Goal: Transaction & Acquisition: Register for event/course

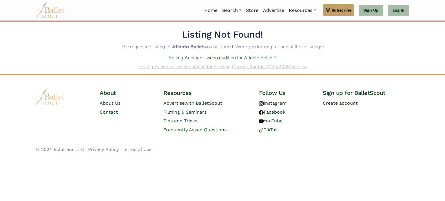
click at [188, 68] on link "Rolling Audition - video audition for Seeking Dancers for the 2025/2026 Season" at bounding box center [222, 67] width 168 height 6
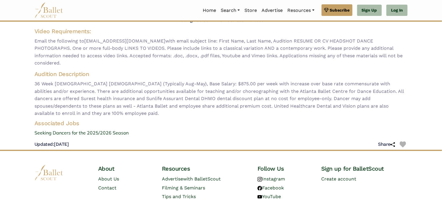
scroll to position [58, 0]
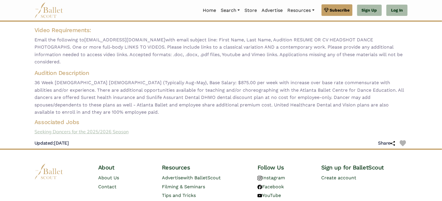
click at [104, 128] on link "Seeking Dancers for the 2025/2026 Season" at bounding box center [221, 132] width 382 height 8
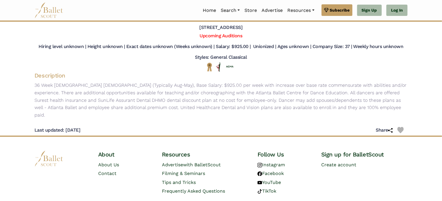
scroll to position [49, 0]
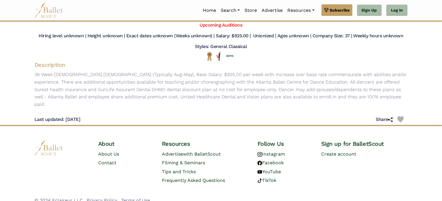
click at [56, 141] on img at bounding box center [48, 148] width 29 height 16
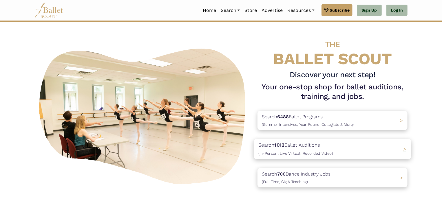
click at [281, 152] on span "(In-Person, Live Virtual, Recorded Video)" at bounding box center [295, 153] width 74 height 5
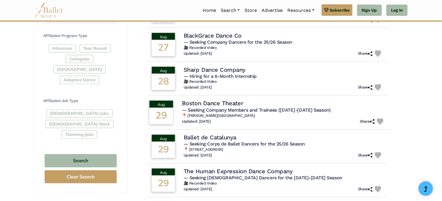
scroll to position [405, 0]
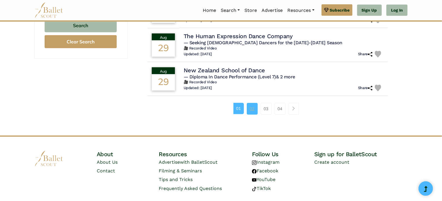
click at [248, 104] on link "02" at bounding box center [252, 109] width 11 height 12
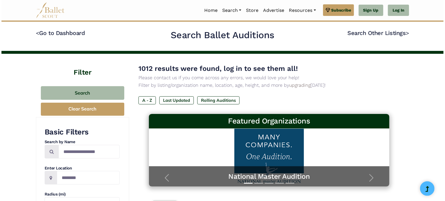
scroll to position [135, 0]
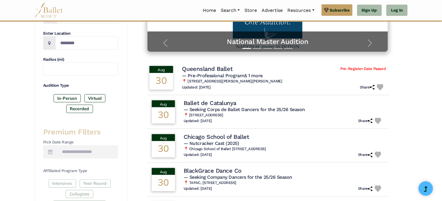
click at [171, 80] on div "30" at bounding box center [161, 81] width 24 height 17
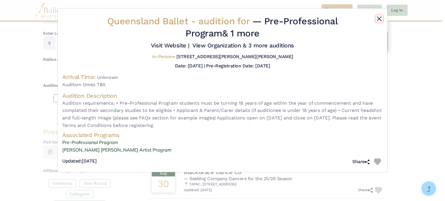
click at [380, 19] on button "Close" at bounding box center [379, 18] width 7 height 7
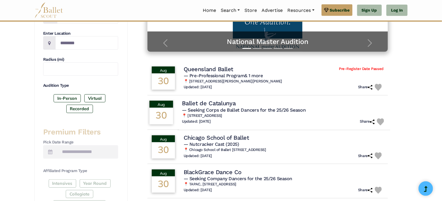
click at [191, 103] on h4 "Ballet de Catalunya" at bounding box center [209, 104] width 54 height 8
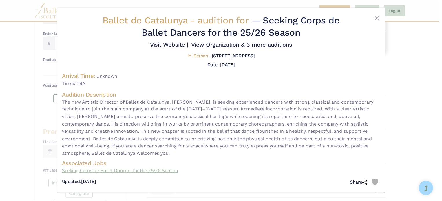
scroll to position [1, 0]
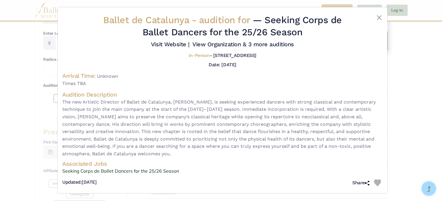
click at [404, 104] on div "Ballet de Catalunya - audition for — Seeking Corps de Ballet Dancers for the 25…" at bounding box center [222, 100] width 445 height 201
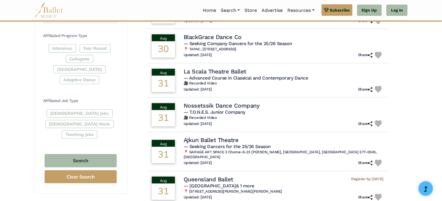
scroll to position [405, 0]
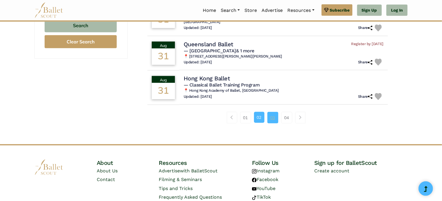
click at [271, 113] on link "03" at bounding box center [272, 118] width 11 height 12
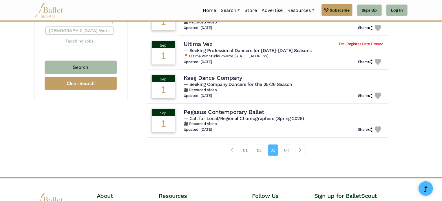
scroll to position [405, 0]
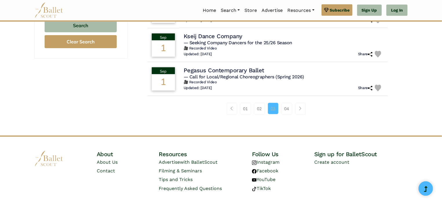
click at [275, 109] on link "03" at bounding box center [273, 108] width 10 height 11
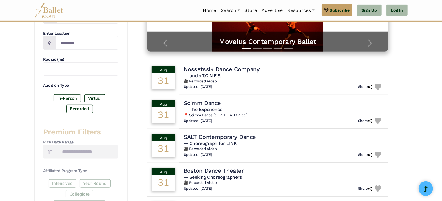
scroll to position [405, 0]
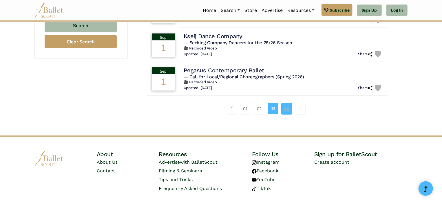
click at [287, 109] on link "04" at bounding box center [286, 109] width 11 height 12
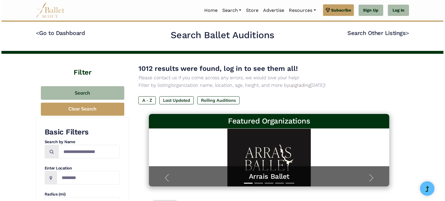
scroll to position [135, 0]
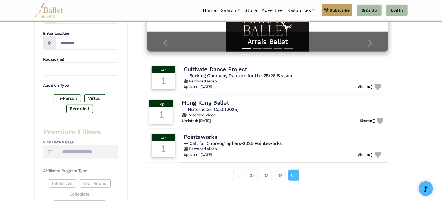
click at [207, 117] on h6 "🎥 Recorded Video" at bounding box center [284, 115] width 204 height 5
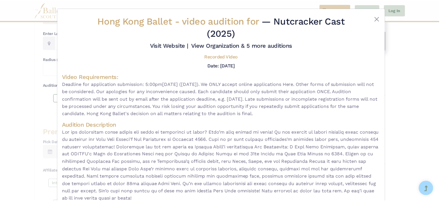
scroll to position [45, 0]
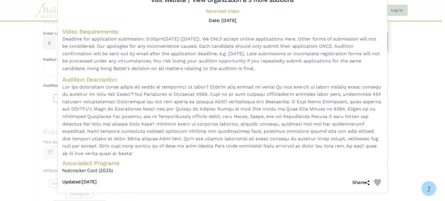
click at [421, 113] on div "Hong Kong Ballet - video audition for — Nutcracker Cast (2025) Visit Website |" at bounding box center [222, 100] width 445 height 201
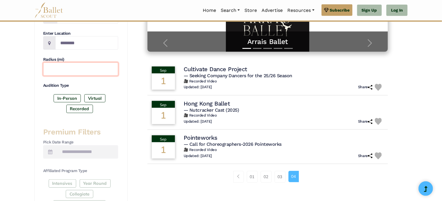
click at [57, 66] on input "text" at bounding box center [80, 70] width 75 height 14
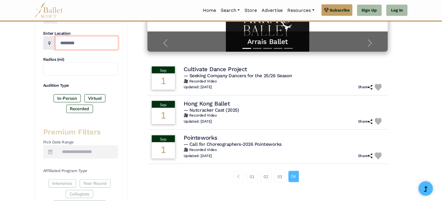
click at [66, 42] on input "Location" at bounding box center [86, 43] width 63 height 14
type input "******"
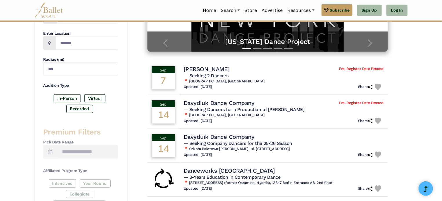
scroll to position [270, 0]
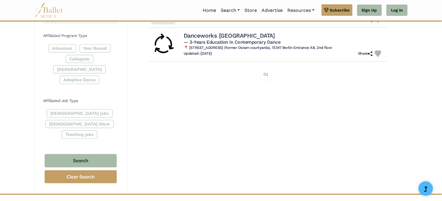
click at [72, 109] on div "[DEMOGRAPHIC_DATA] Jobs [DEMOGRAPHIC_DATA] Work Teaching Jobs" at bounding box center [80, 125] width 75 height 32
click at [67, 109] on div "Full-Time Jobs Gig Work Teaching Jobs" at bounding box center [80, 125] width 75 height 32
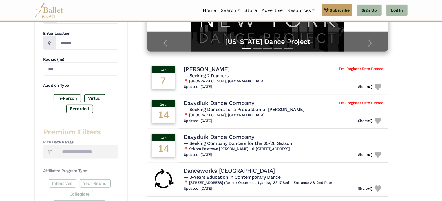
scroll to position [0, 0]
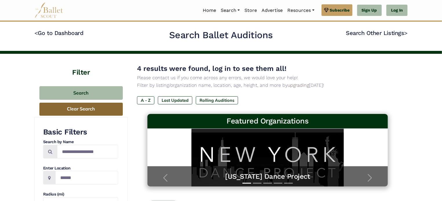
click at [90, 110] on button "Clear Search" at bounding box center [80, 109] width 83 height 13
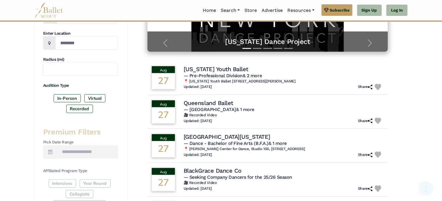
scroll to position [270, 0]
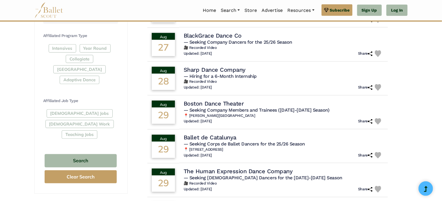
click at [72, 109] on div "[DEMOGRAPHIC_DATA] Jobs [DEMOGRAPHIC_DATA] Work Teaching Jobs" at bounding box center [80, 125] width 75 height 32
click at [54, 109] on div "[DEMOGRAPHIC_DATA] Jobs [DEMOGRAPHIC_DATA] Work Teaching Jobs" at bounding box center [80, 125] width 75 height 32
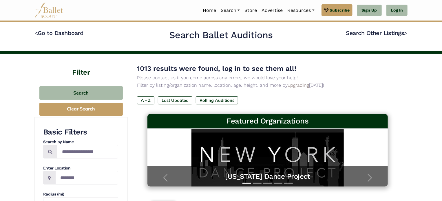
scroll to position [135, 0]
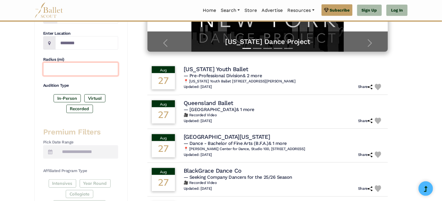
click at [62, 73] on input "text" at bounding box center [80, 70] width 75 height 14
type input "*********"
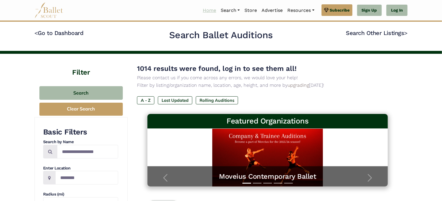
click at [203, 10] on link "Home" at bounding box center [209, 10] width 18 height 12
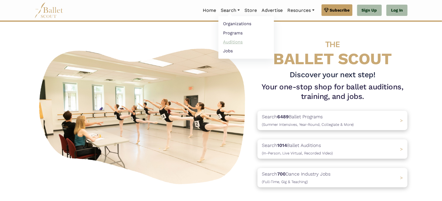
click at [226, 44] on link "Auditions" at bounding box center [246, 41] width 56 height 9
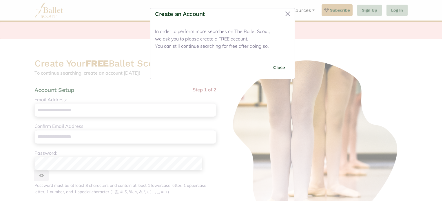
click at [233, 11] on div "Create an Account" at bounding box center [222, 15] width 144 height 15
click at [287, 16] on button "Close" at bounding box center [287, 13] width 9 height 9
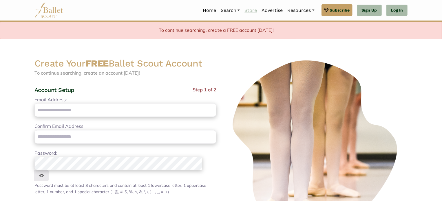
click at [247, 8] on link "Store" at bounding box center [250, 10] width 17 height 12
click at [252, 11] on link "Store" at bounding box center [250, 10] width 17 height 12
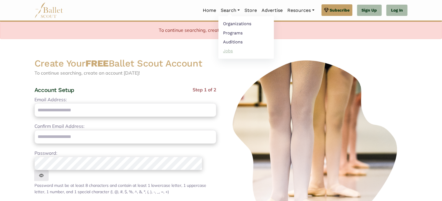
click at [227, 51] on link "Jobs" at bounding box center [246, 50] width 56 height 9
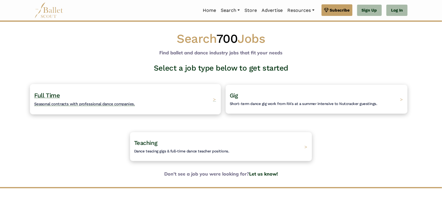
click at [118, 103] on span "Seasonal contracts with professional dance companies." at bounding box center [84, 104] width 101 height 5
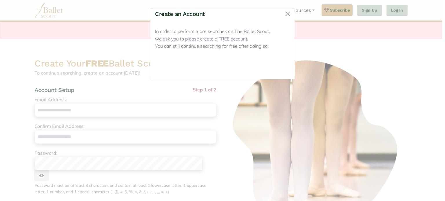
click at [277, 64] on button "Close" at bounding box center [279, 68] width 22 height 14
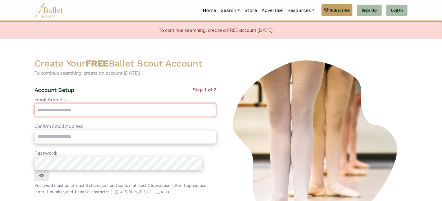
click at [69, 110] on input "Email Address:" at bounding box center [125, 110] width 182 height 14
type input "**********"
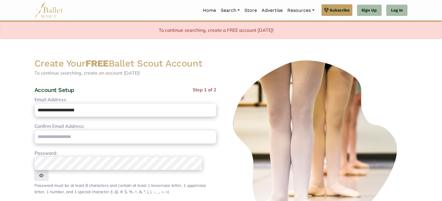
type input "**********"
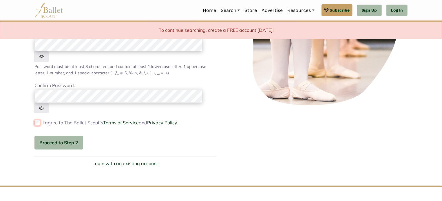
scroll to position [120, 0]
click at [54, 136] on button "Proceed to Step 2" at bounding box center [58, 143] width 49 height 14
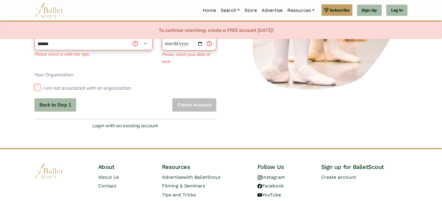
scroll to position [0, 0]
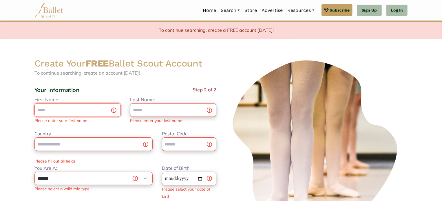
click at [86, 108] on input "First Name:" at bounding box center [77, 110] width 86 height 14
type input "******"
type input "*****"
type input "*******"
type input "*****"
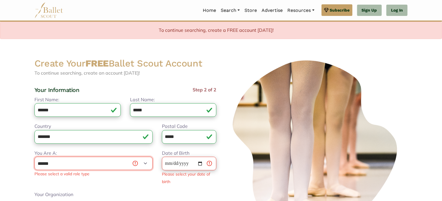
click at [67, 161] on select "**********" at bounding box center [93, 163] width 118 height 13
select select "***"
click at [34, 157] on select "**********" at bounding box center [93, 163] width 118 height 13
click at [172, 167] on input "Dancer's Date of Birth" at bounding box center [189, 164] width 54 height 14
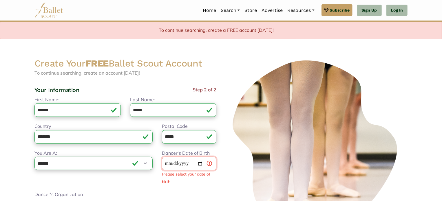
type input "**********"
click at [141, 179] on div "**********" at bounding box center [125, 164] width 182 height 136
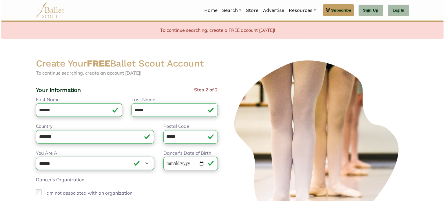
scroll to position [135, 0]
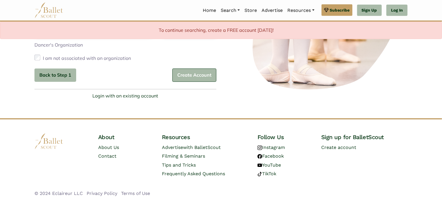
click at [198, 76] on button "Create Account" at bounding box center [194, 76] width 44 height 14
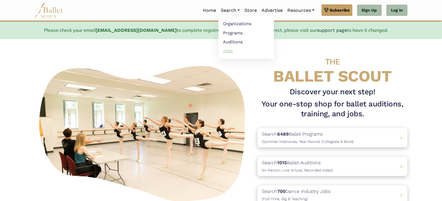
click at [226, 51] on link "Jobs" at bounding box center [246, 50] width 56 height 9
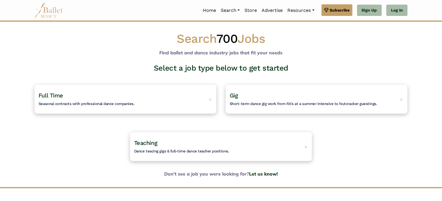
click at [345, 52] on div "Search 700 Jobs Find ballet and dance industry jobs that fit your needs" at bounding box center [221, 43] width 382 height 25
click at [75, 99] on h4 "Full Time Seasonal contracts with professional dance companies." at bounding box center [84, 99] width 101 height 16
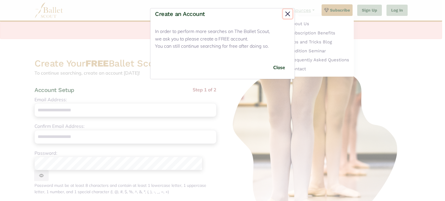
click at [287, 13] on button "Close" at bounding box center [287, 13] width 9 height 9
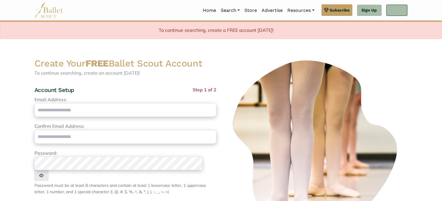
click at [390, 11] on link "Log In" at bounding box center [396, 11] width 21 height 12
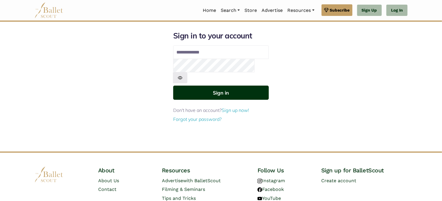
type input "**********"
click at [211, 86] on button "Sign in" at bounding box center [221, 93] width 96 height 14
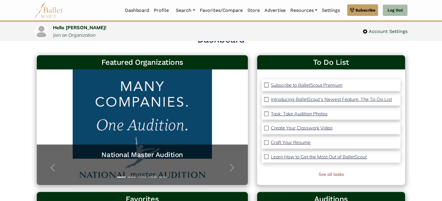
scroll to position [25, 0]
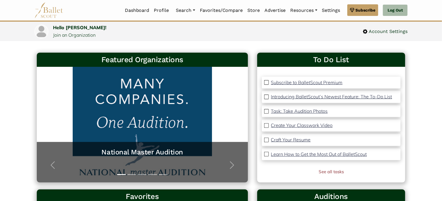
click at [370, 98] on p "Introducing BalletScout’s Newest Feature: The To-Do List" at bounding box center [331, 97] width 121 height 6
click at [234, 165] on span "button" at bounding box center [231, 165] width 9 height 9
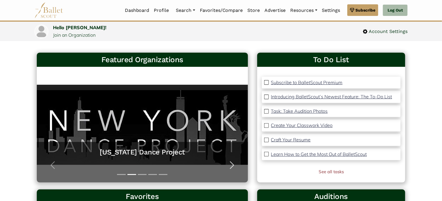
click at [234, 165] on span "button" at bounding box center [231, 165] width 9 height 9
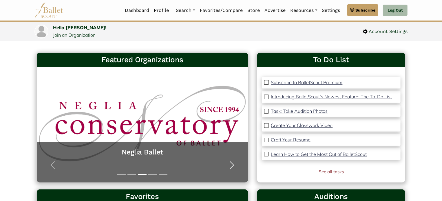
click at [234, 165] on span "button" at bounding box center [231, 165] width 9 height 9
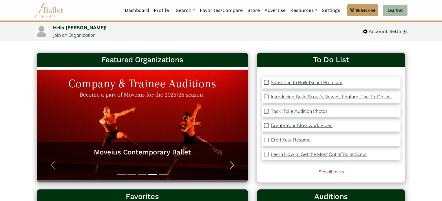
click at [234, 165] on span "button" at bounding box center [231, 165] width 9 height 9
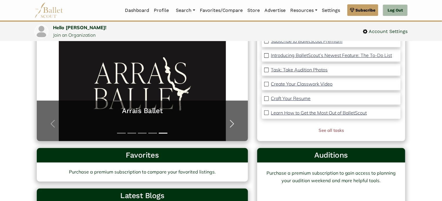
scroll to position [0, 0]
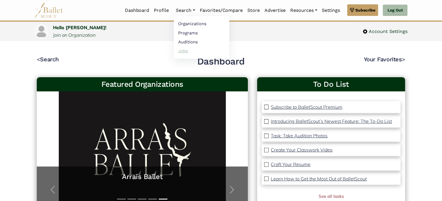
click at [186, 50] on link "Jobs" at bounding box center [202, 50] width 56 height 9
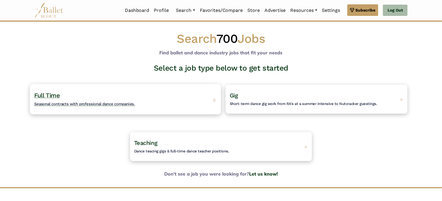
click at [94, 102] on span "Seasonal contracts with professional dance companies." at bounding box center [84, 104] width 101 height 5
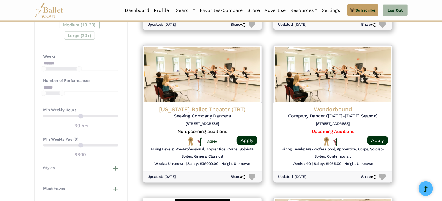
scroll to position [540, 0]
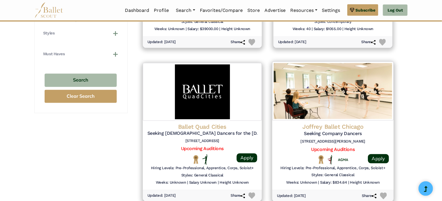
click at [322, 92] on img at bounding box center [332, 91] width 121 height 59
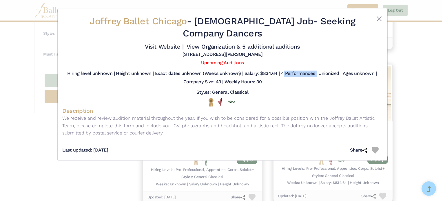
drag, startPoint x: 281, startPoint y: 73, endPoint x: 315, endPoint y: 73, distance: 34.2
click at [315, 73] on h5 "4 Performances |" at bounding box center [299, 74] width 36 height 6
click at [305, 86] on div "Hiring level unknown | Height unknown | Exact dates unknown (Weeks unknown) | S…" at bounding box center [222, 79] width 320 height 17
click at [164, 47] on link "Visit Website |" at bounding box center [164, 46] width 39 height 7
click at [378, 18] on button "Close" at bounding box center [379, 18] width 7 height 7
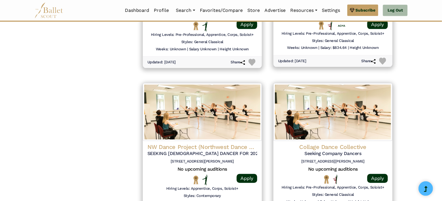
scroll to position [811, 0]
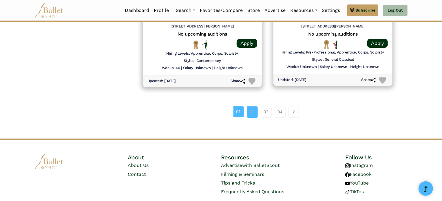
click at [252, 111] on link "02" at bounding box center [252, 112] width 11 height 12
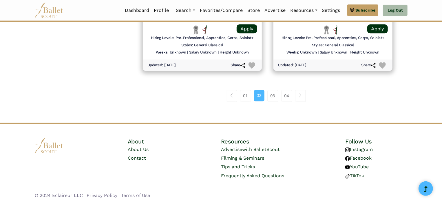
scroll to position [824, 0]
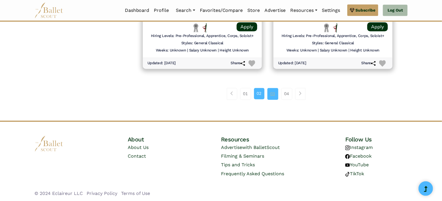
click at [271, 93] on link "03" at bounding box center [272, 94] width 11 height 12
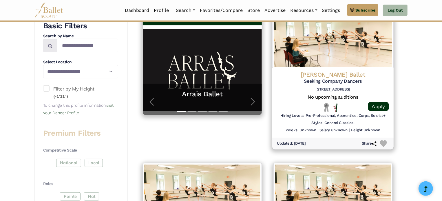
scroll to position [270, 0]
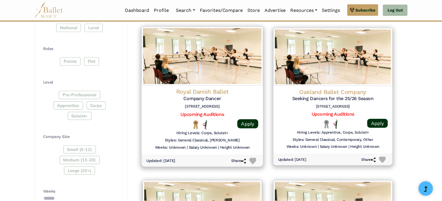
click at [212, 72] on img at bounding box center [202, 56] width 121 height 59
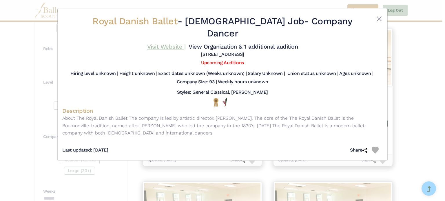
click at [159, 43] on link "Visit Website |" at bounding box center [166, 46] width 39 height 7
click at [33, 82] on div "Royal Danish Ballet - Full Time Job - Company Dancer Visit Website | View Organ…" at bounding box center [222, 100] width 445 height 201
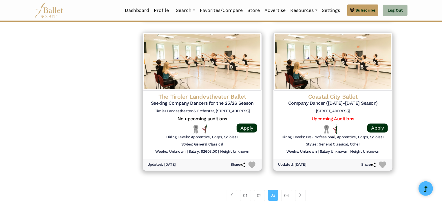
scroll to position [720, 0]
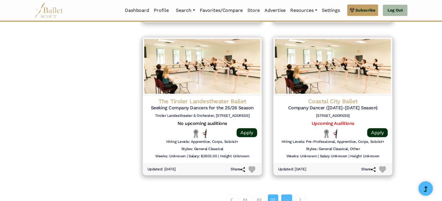
click at [286, 199] on link "04" at bounding box center [286, 201] width 11 height 12
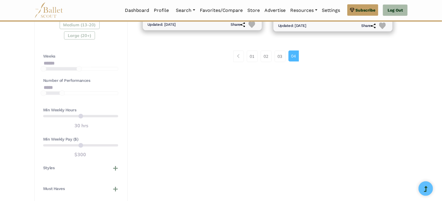
scroll to position [270, 0]
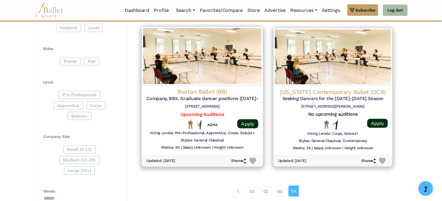
click at [212, 55] on img at bounding box center [202, 56] width 121 height 59
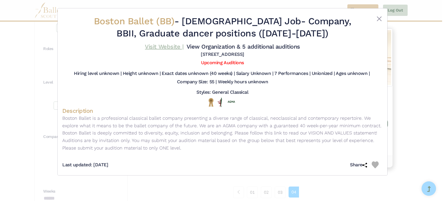
click at [171, 47] on link "Visit Website |" at bounding box center [164, 46] width 39 height 7
click at [383, 18] on div "Boston Ballet (BB) - [DEMOGRAPHIC_DATA] Job - Company, BBII, Graduate dancer po…" at bounding box center [222, 91] width 329 height 167
click at [380, 19] on button "Close" at bounding box center [379, 18] width 7 height 7
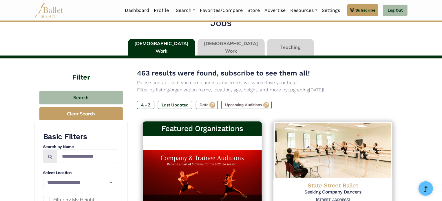
scroll to position [0, 0]
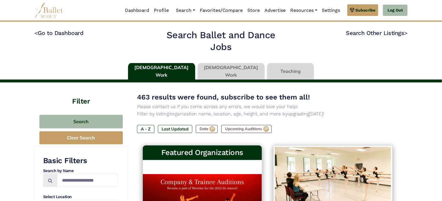
click at [230, 72] on link at bounding box center [230, 71] width 67 height 17
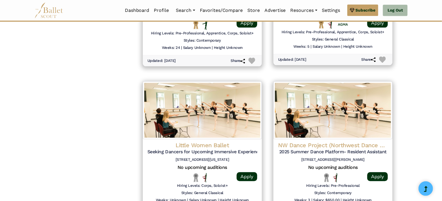
scroll to position [811, 0]
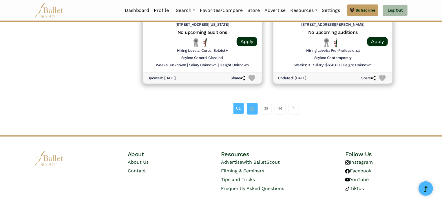
click at [250, 107] on link "02" at bounding box center [252, 109] width 11 height 12
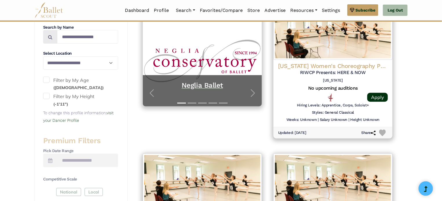
scroll to position [135, 0]
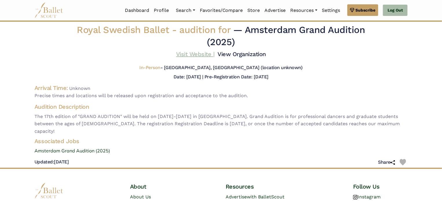
click at [187, 57] on link "Visit Website |" at bounding box center [195, 54] width 39 height 7
